Goal: Transaction & Acquisition: Purchase product/service

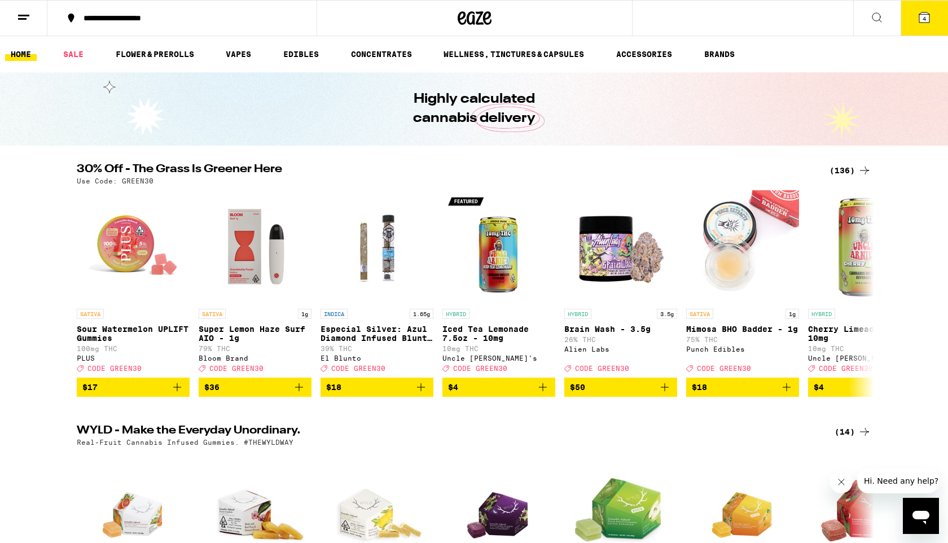
click at [838, 173] on div "(136)" at bounding box center [851, 171] width 42 height 14
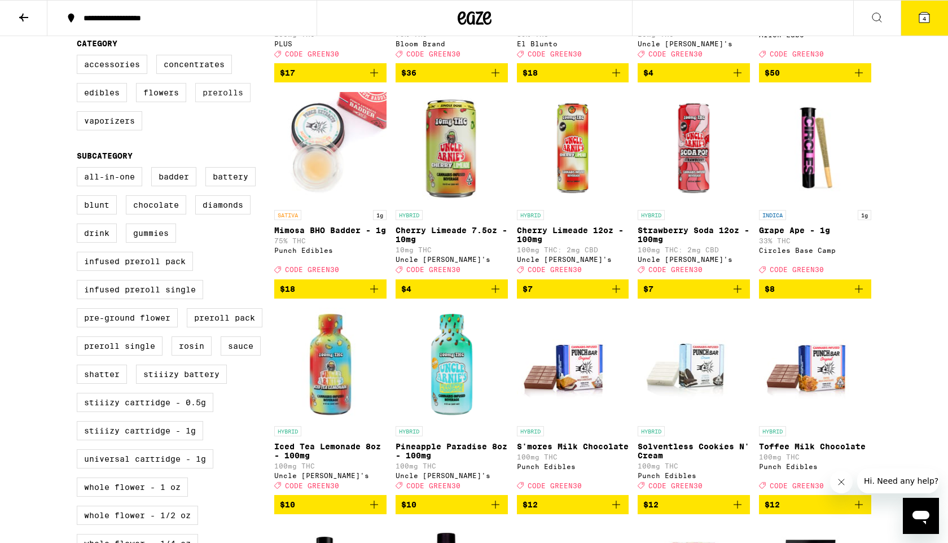
scroll to position [292, 0]
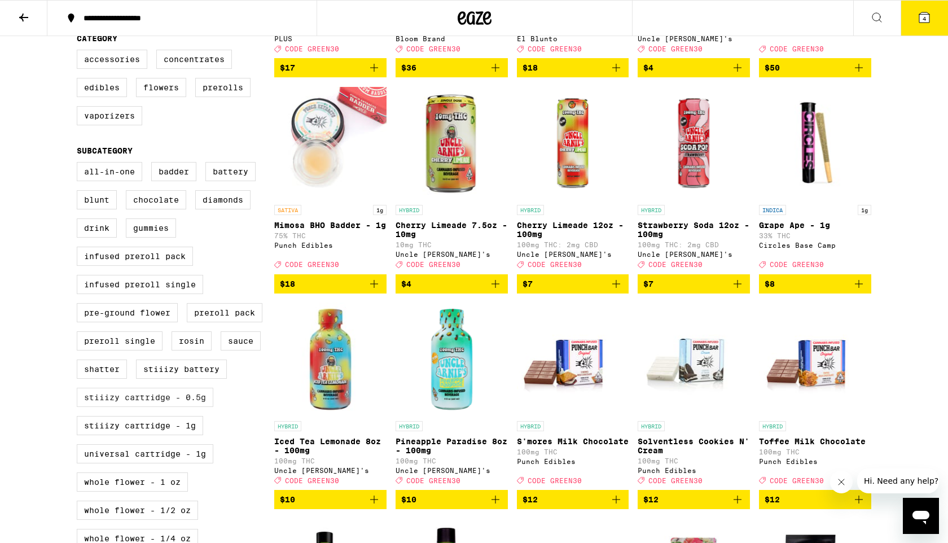
click at [191, 407] on label "STIIIZY Cartridge - 0.5g" at bounding box center [145, 397] width 137 height 19
click at [80, 164] on input "STIIIZY Cartridge - 0.5g" at bounding box center [79, 164] width 1 height 1
checkbox input "true"
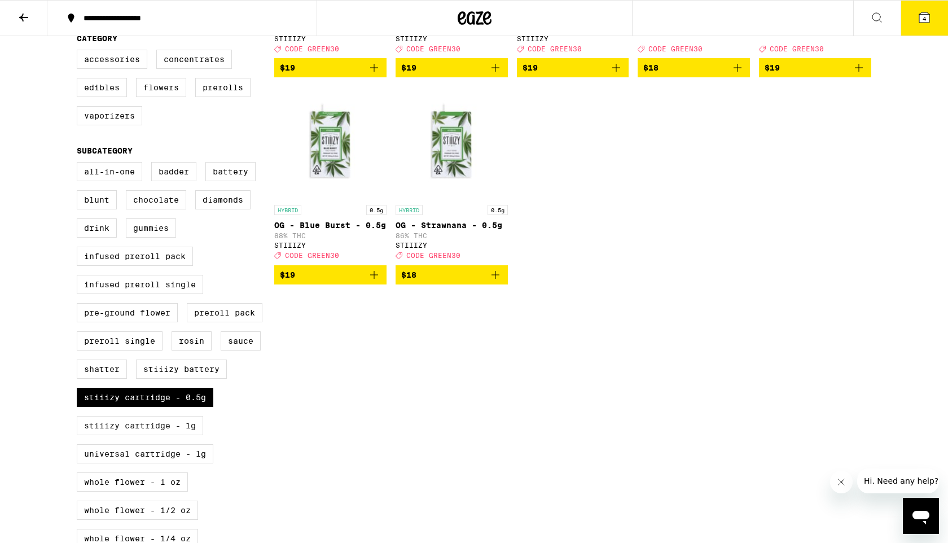
click at [189, 435] on label "STIIIZY Cartridge - 1g" at bounding box center [140, 425] width 126 height 19
click at [80, 164] on input "STIIIZY Cartridge - 1g" at bounding box center [79, 164] width 1 height 1
checkbox input "true"
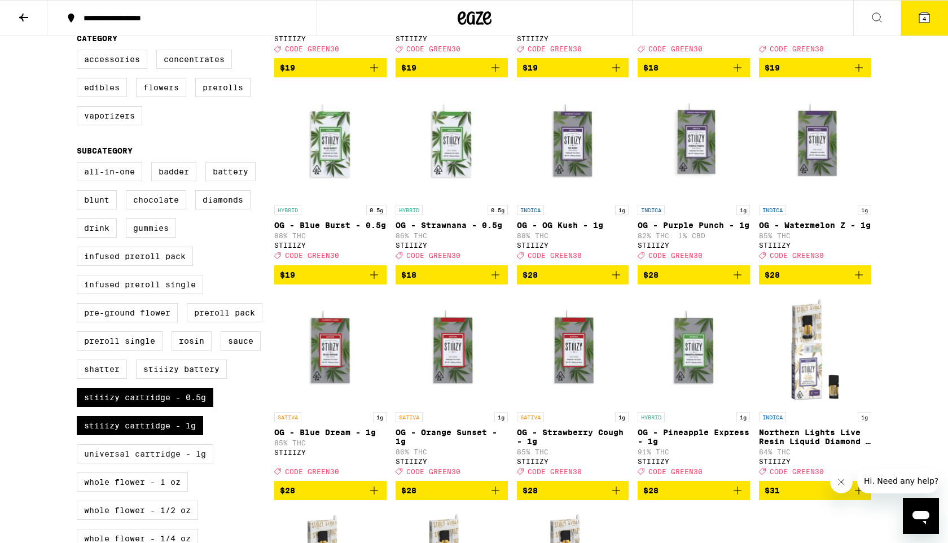
click at [191, 464] on label "Universal Cartridge - 1g" at bounding box center [145, 453] width 137 height 19
click at [80, 164] on input "Universal Cartridge - 1g" at bounding box center [79, 164] width 1 height 1
checkbox input "true"
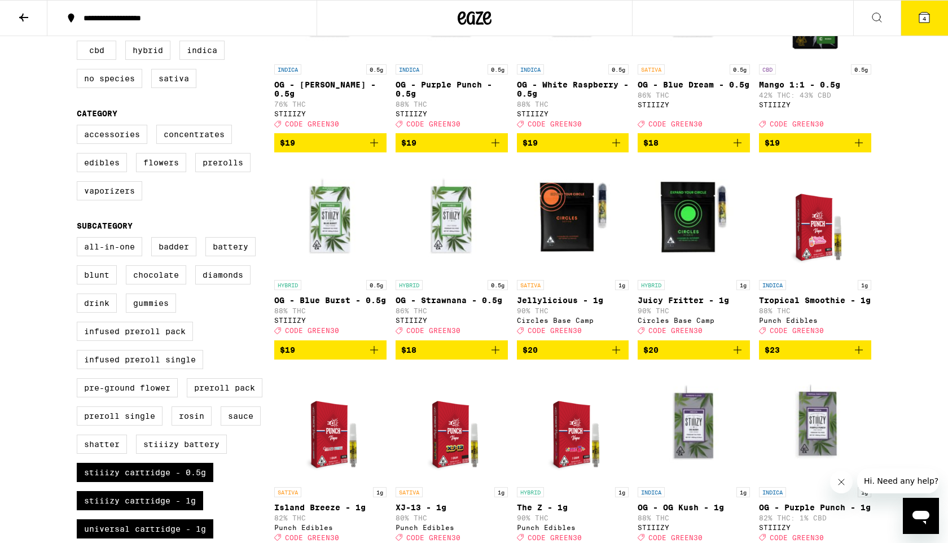
scroll to position [216, 0]
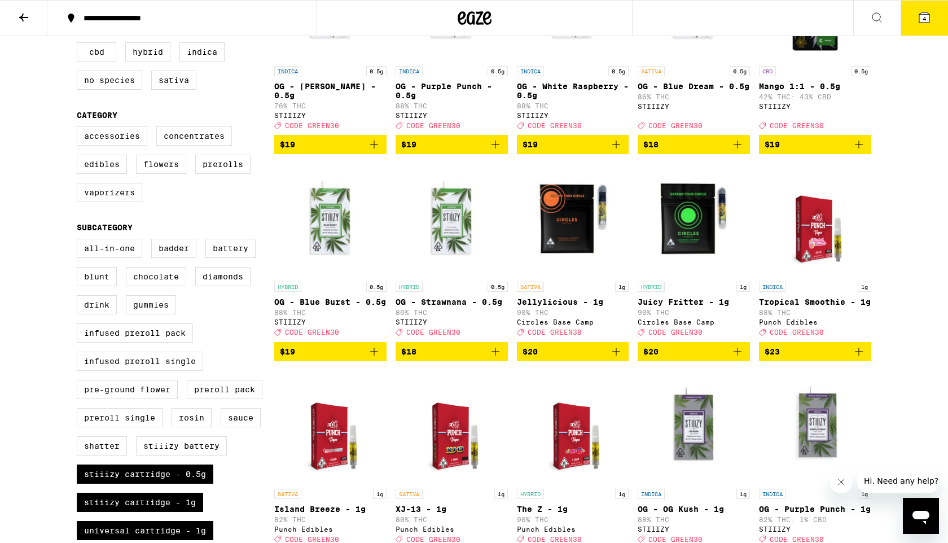
click at [858, 359] on icon "Add to bag" at bounding box center [860, 352] width 14 height 14
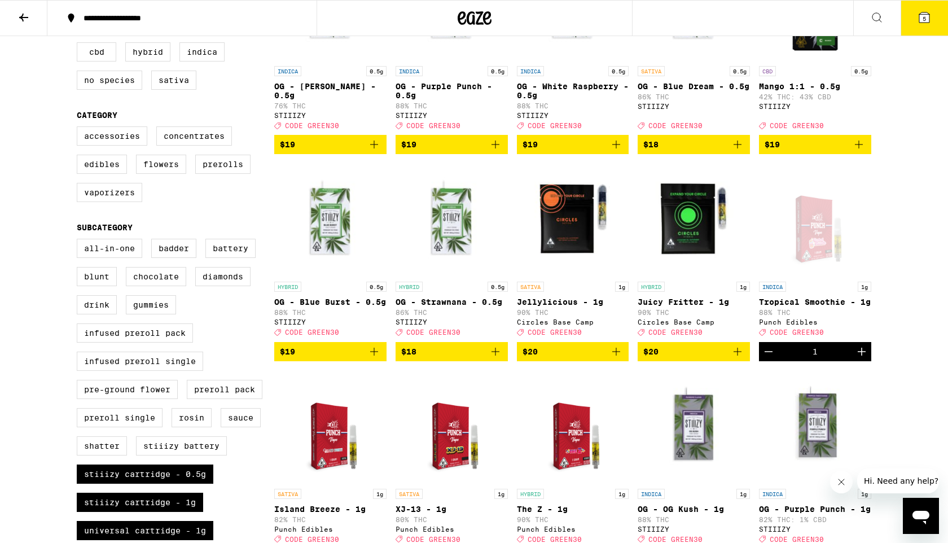
click at [863, 359] on icon "Increment" at bounding box center [862, 352] width 14 height 14
